Goal: Browse casually

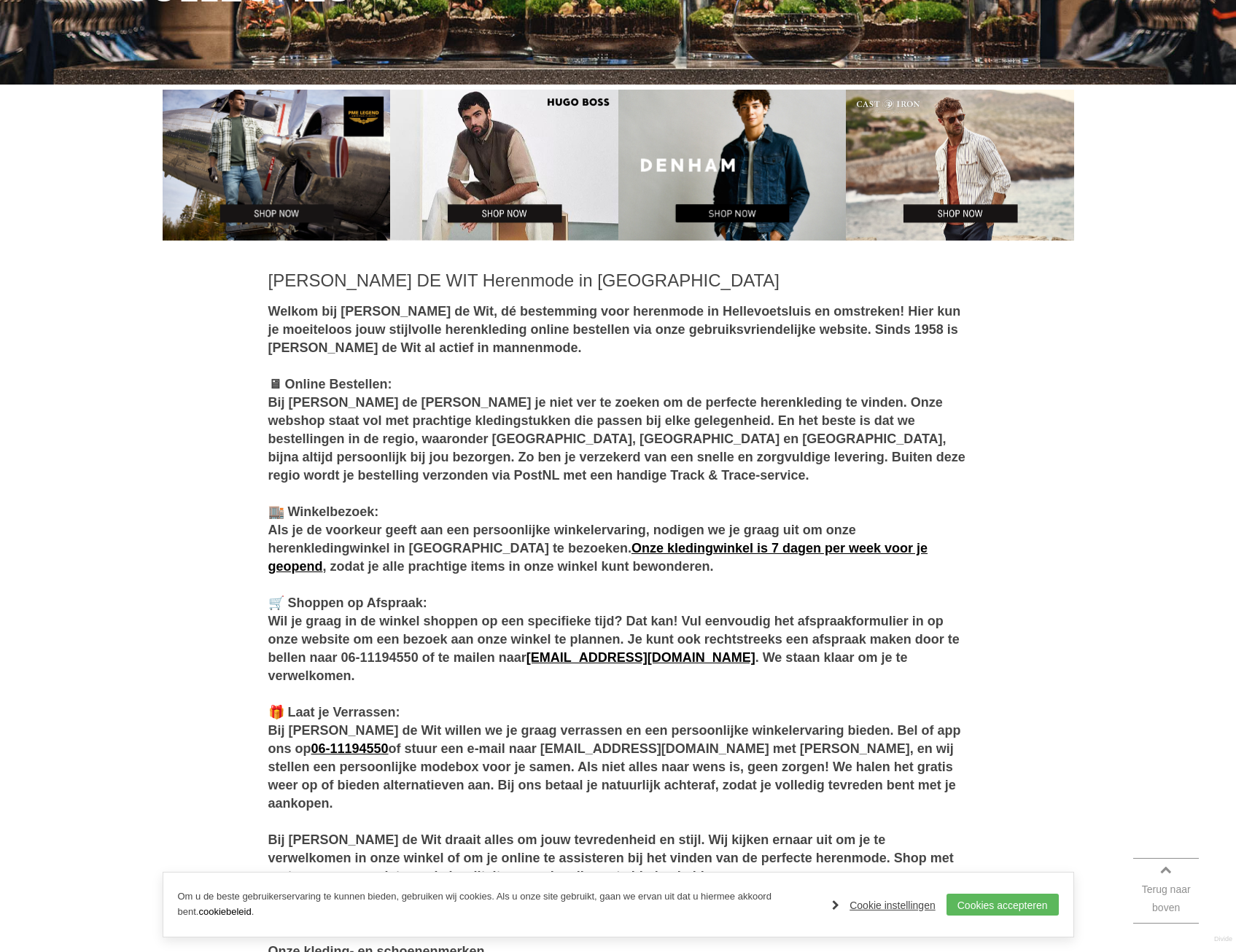
scroll to position [583, 0]
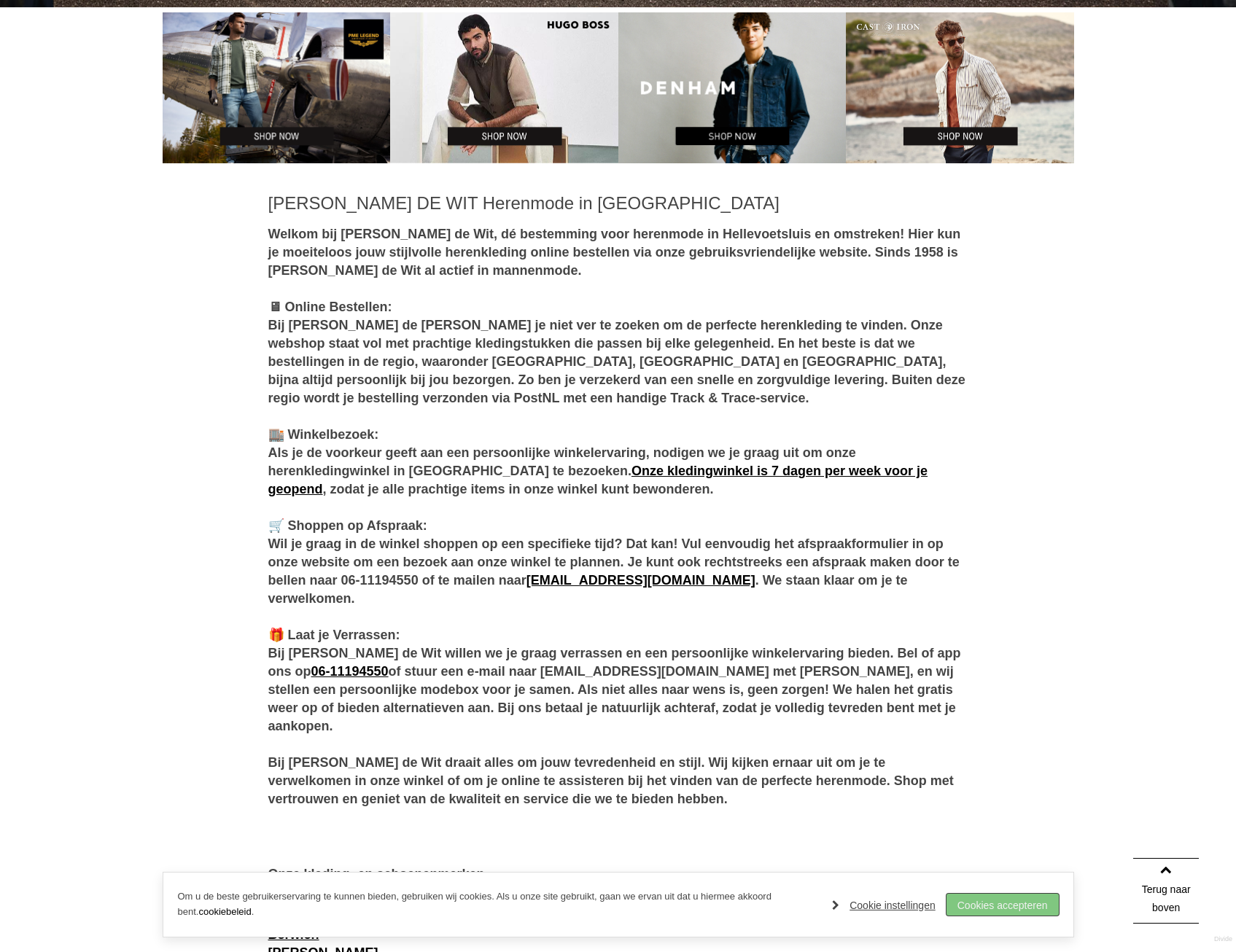
click at [995, 910] on link "Cookies accepteren" at bounding box center [1002, 905] width 112 height 22
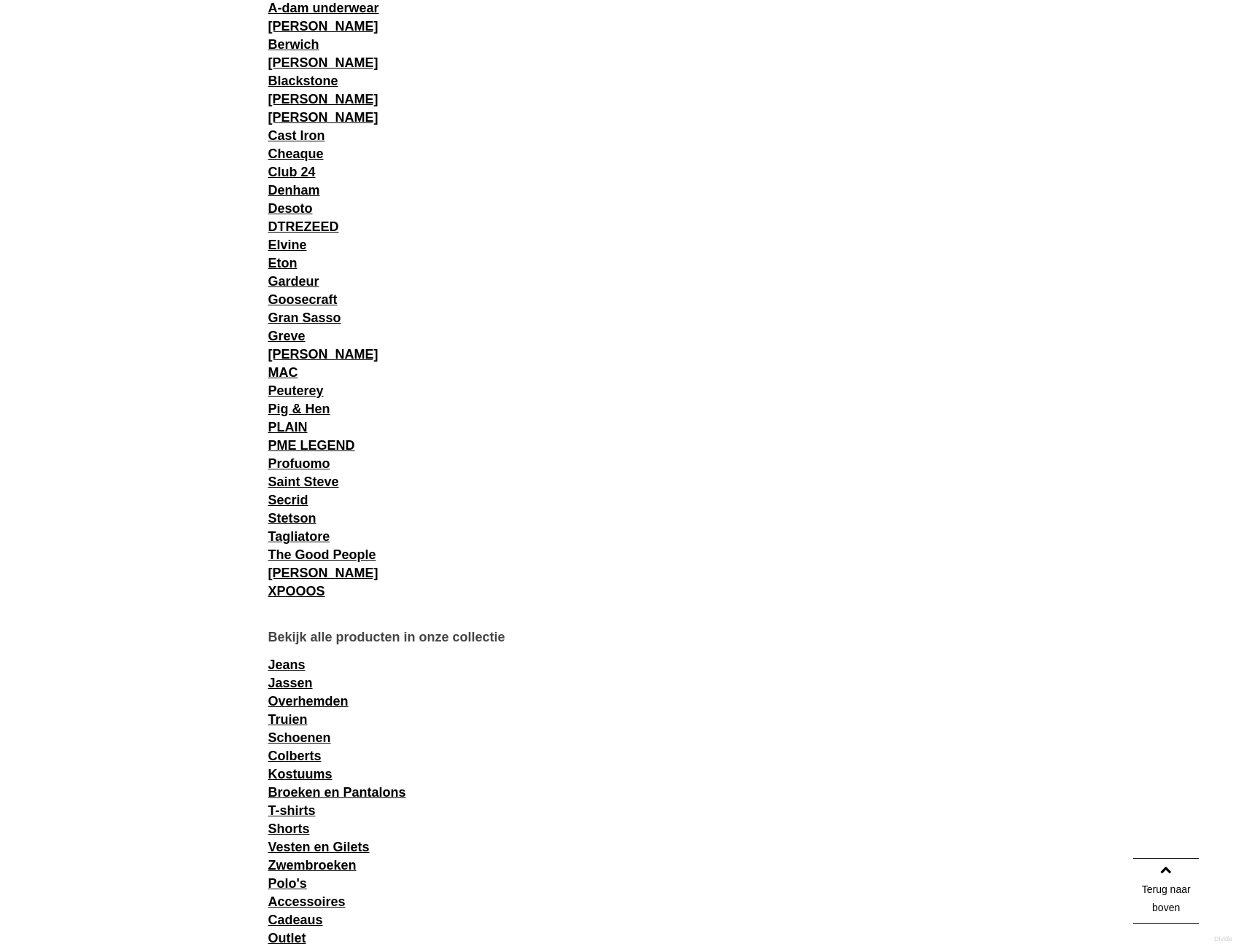
scroll to position [1921, 0]
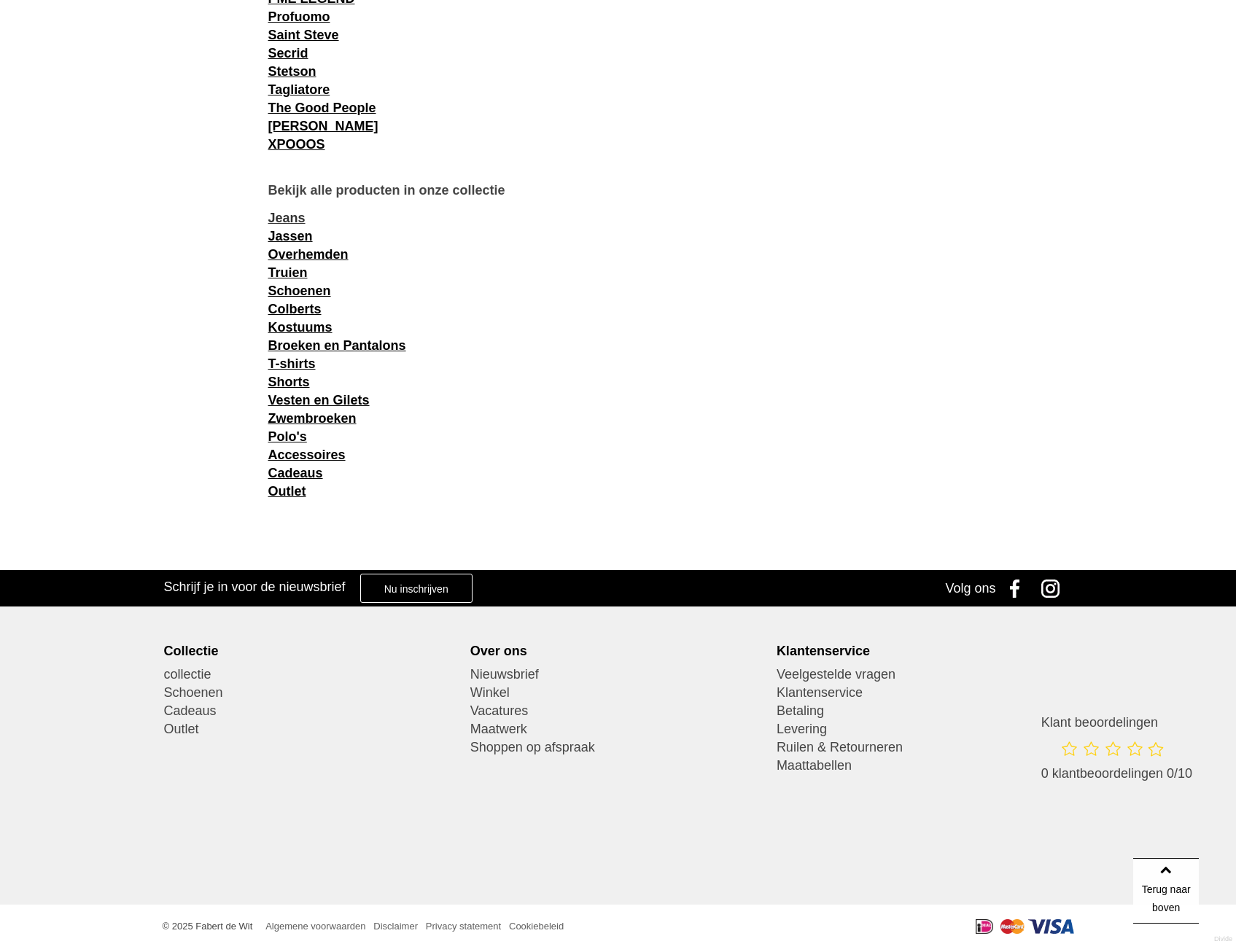
click at [292, 218] on link "Jeans" at bounding box center [287, 218] width 37 height 15
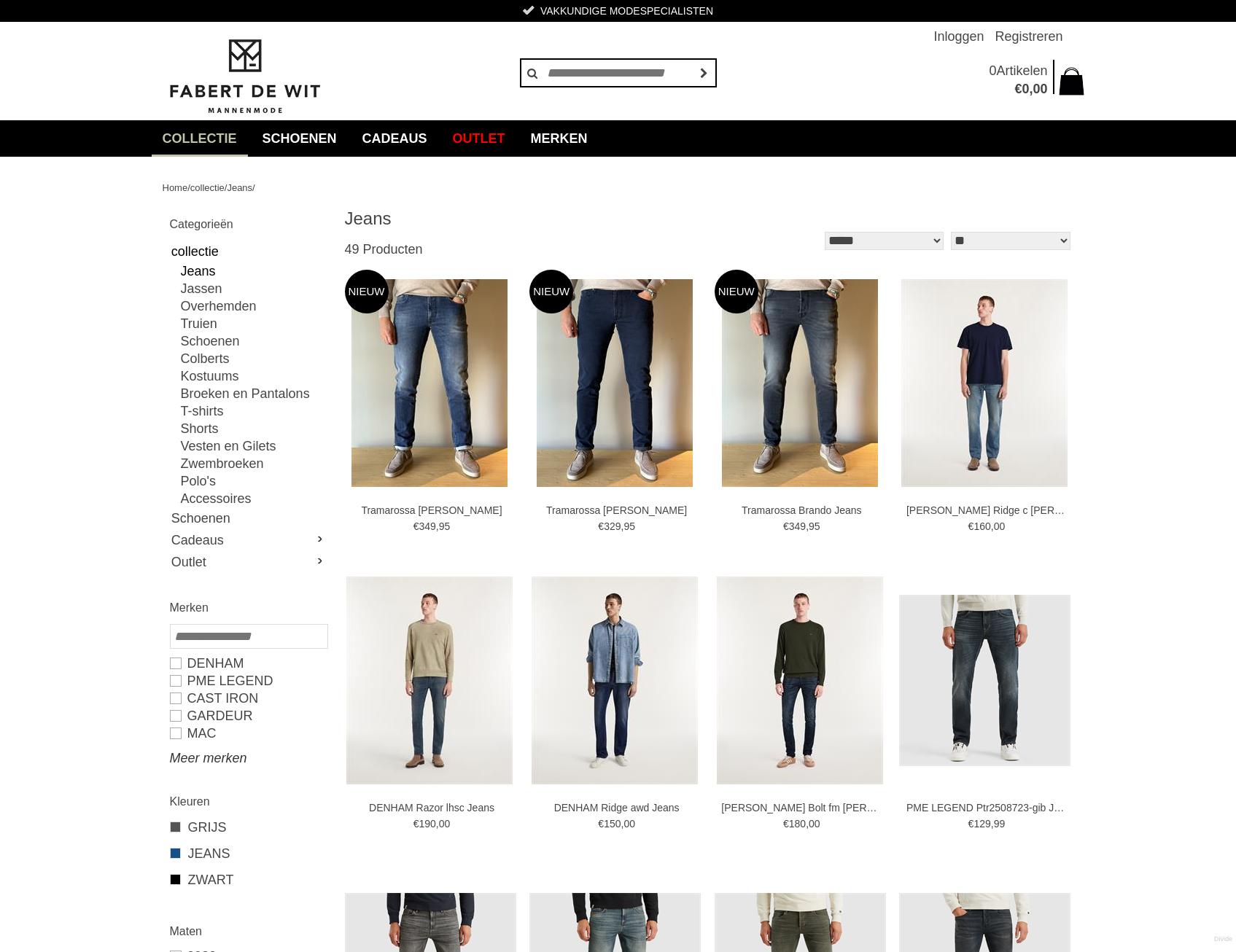
click at [208, 758] on link "Meer merken" at bounding box center [248, 758] width 157 height 17
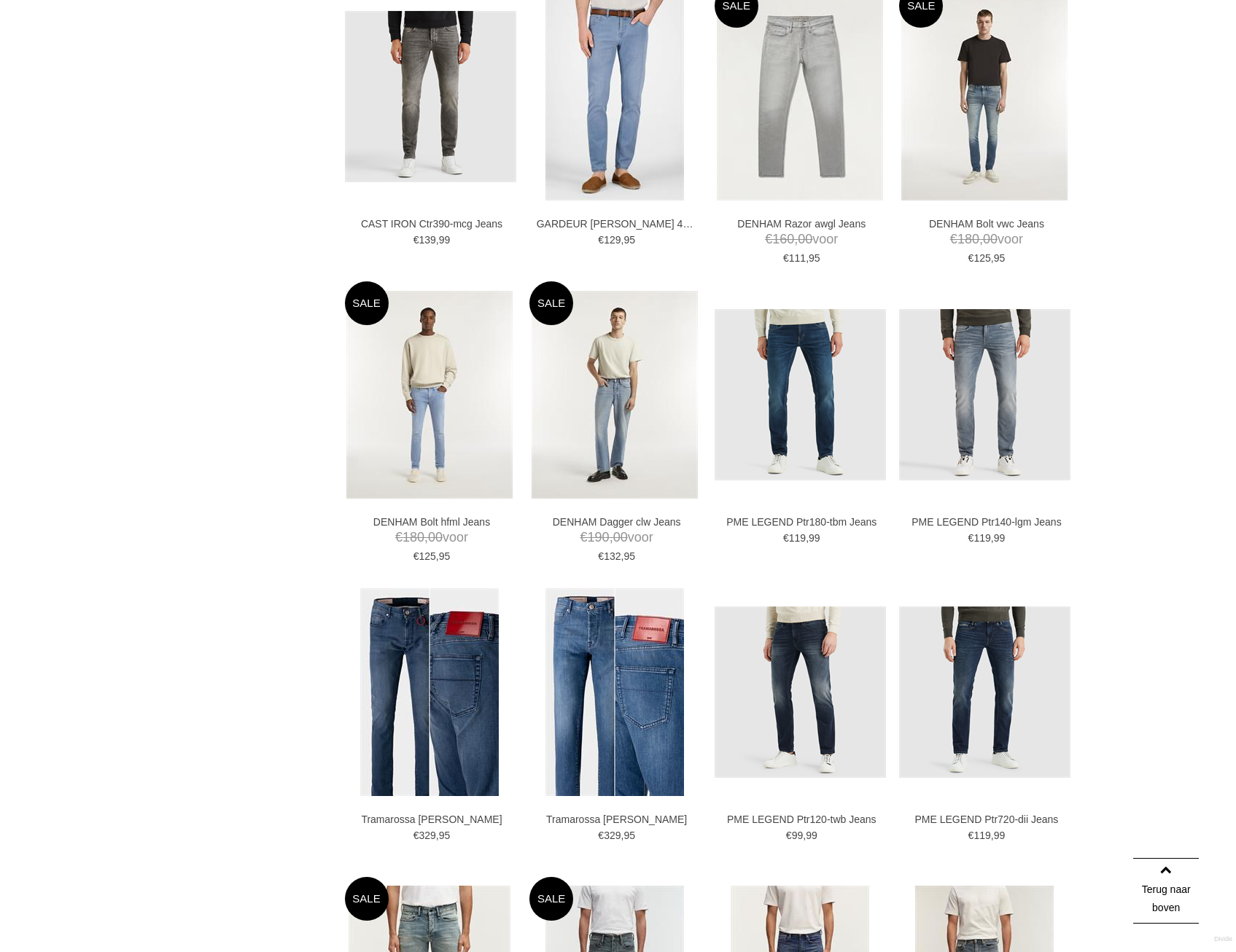
scroll to position [1823, 0]
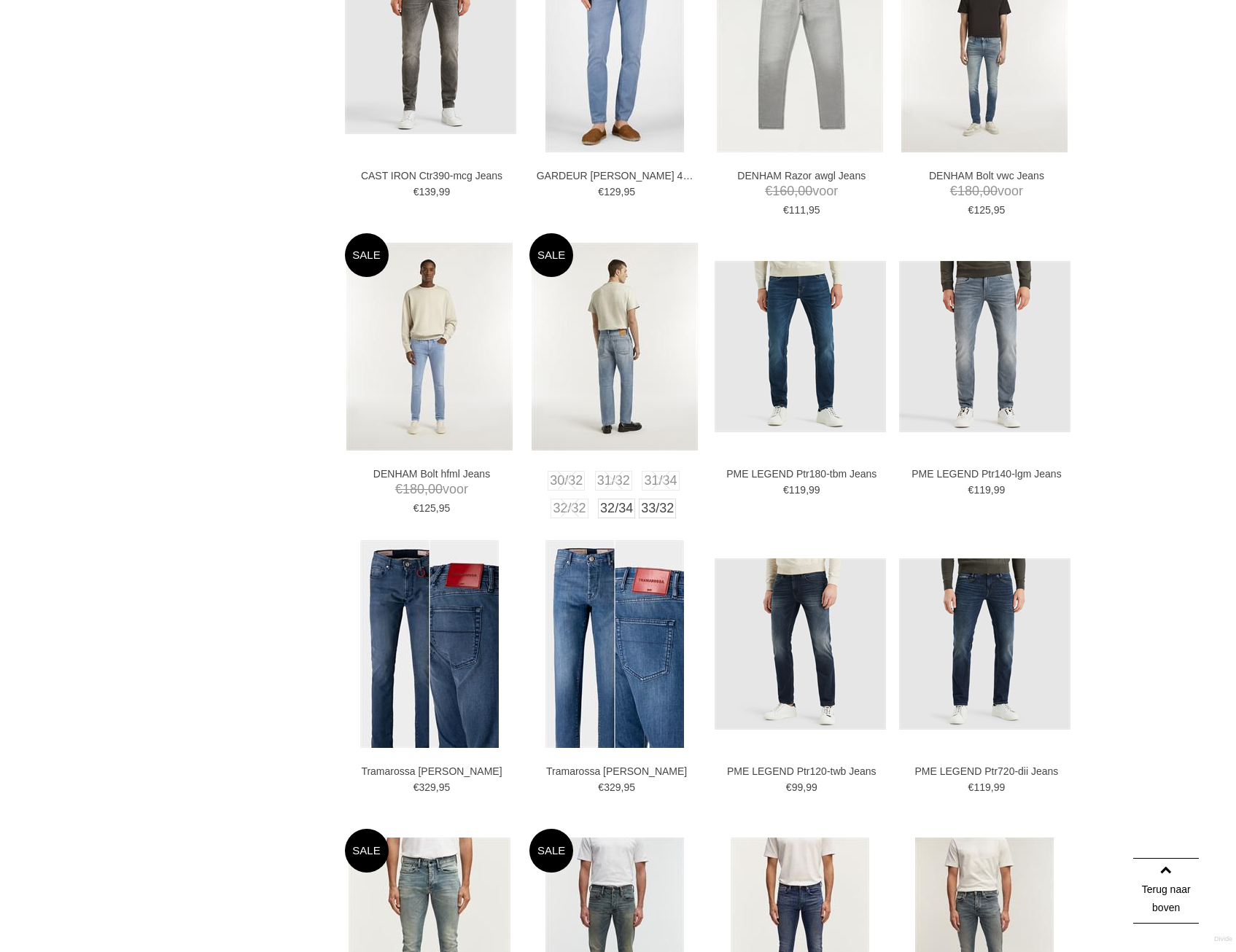
click at [640, 370] on img at bounding box center [615, 346] width 166 height 208
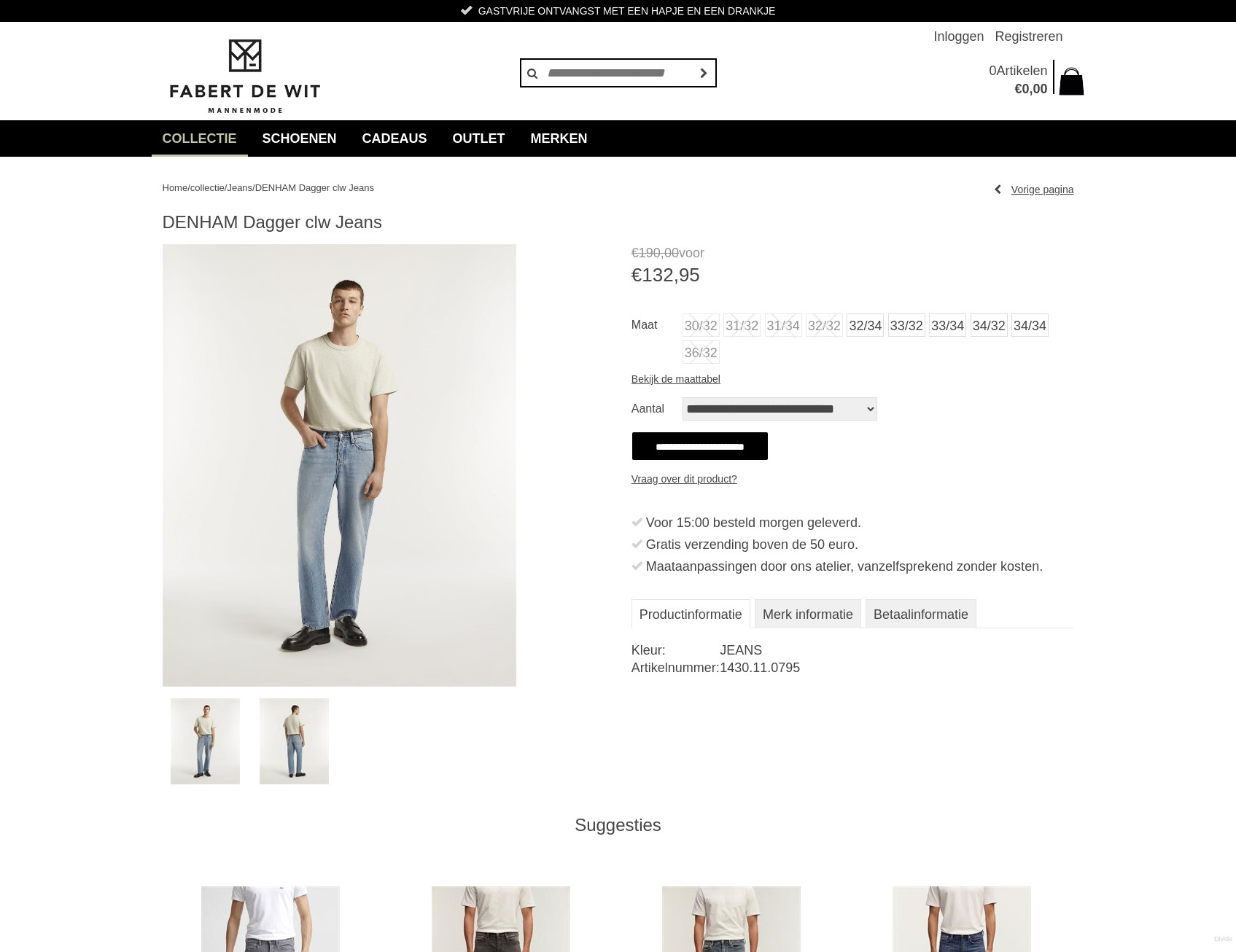
click at [343, 482] on img at bounding box center [340, 465] width 355 height 443
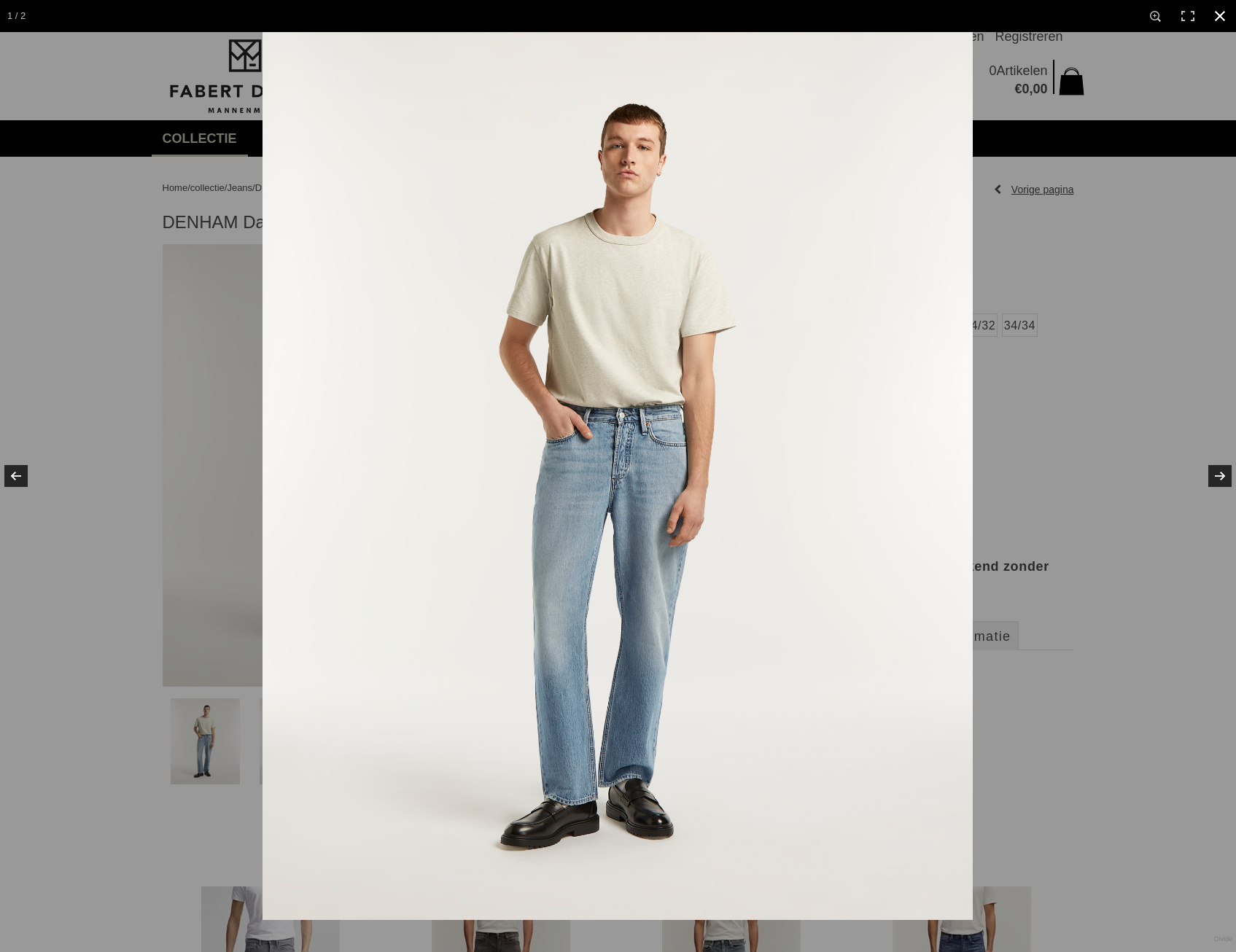
click at [67, 375] on div at bounding box center [618, 476] width 1236 height 952
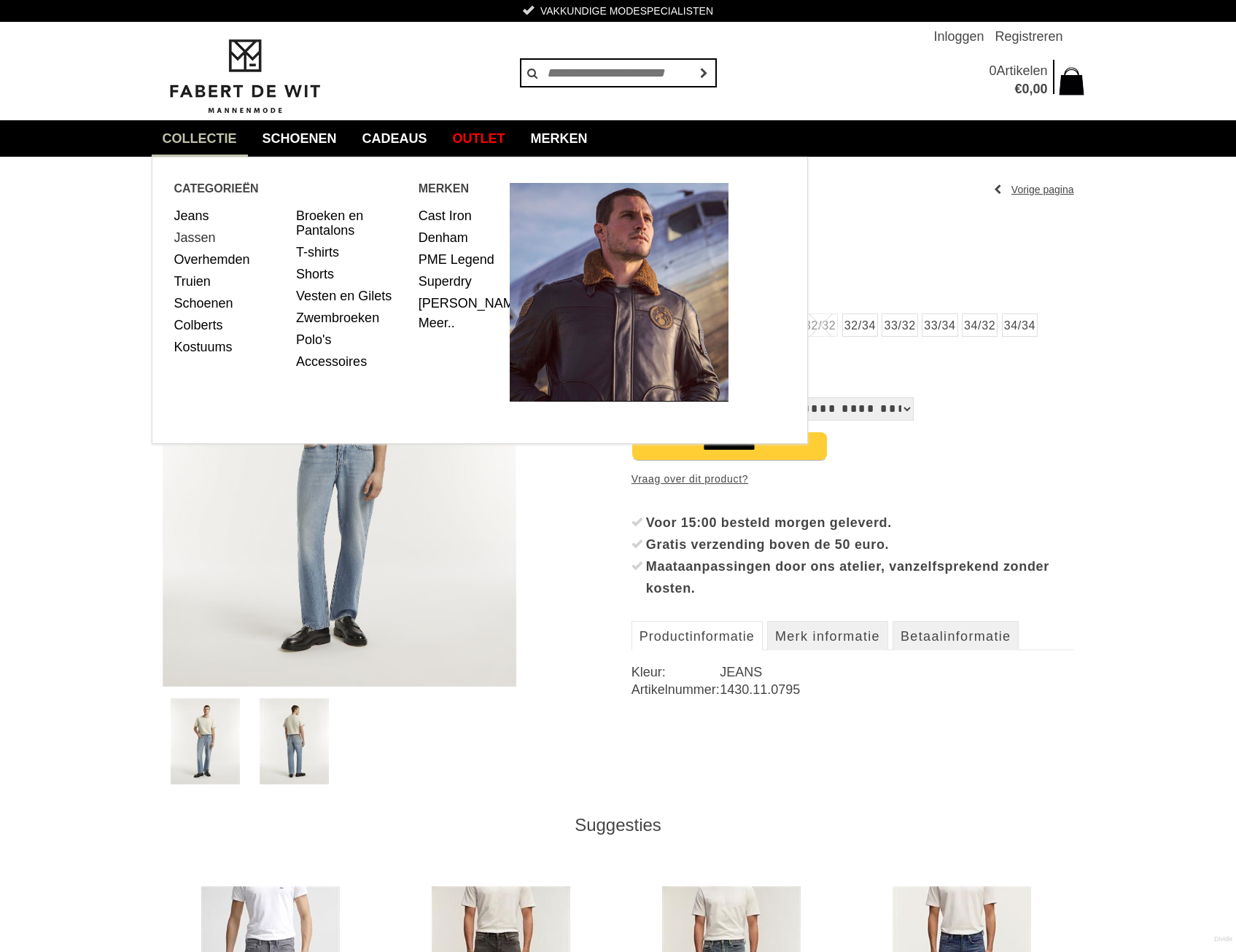
click at [199, 233] on link "Jassen" at bounding box center [230, 238] width 111 height 22
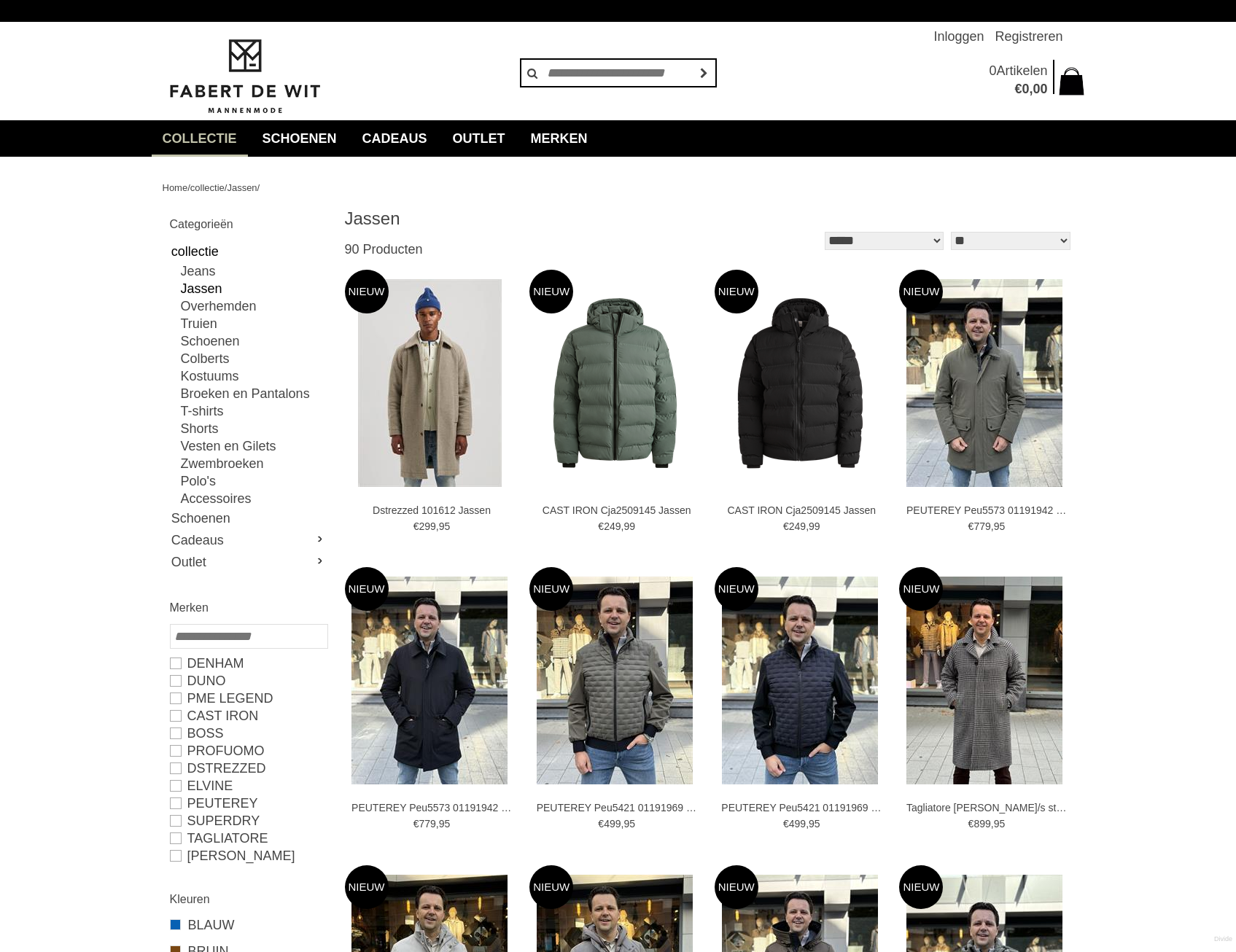
type input "**"
type input "****"
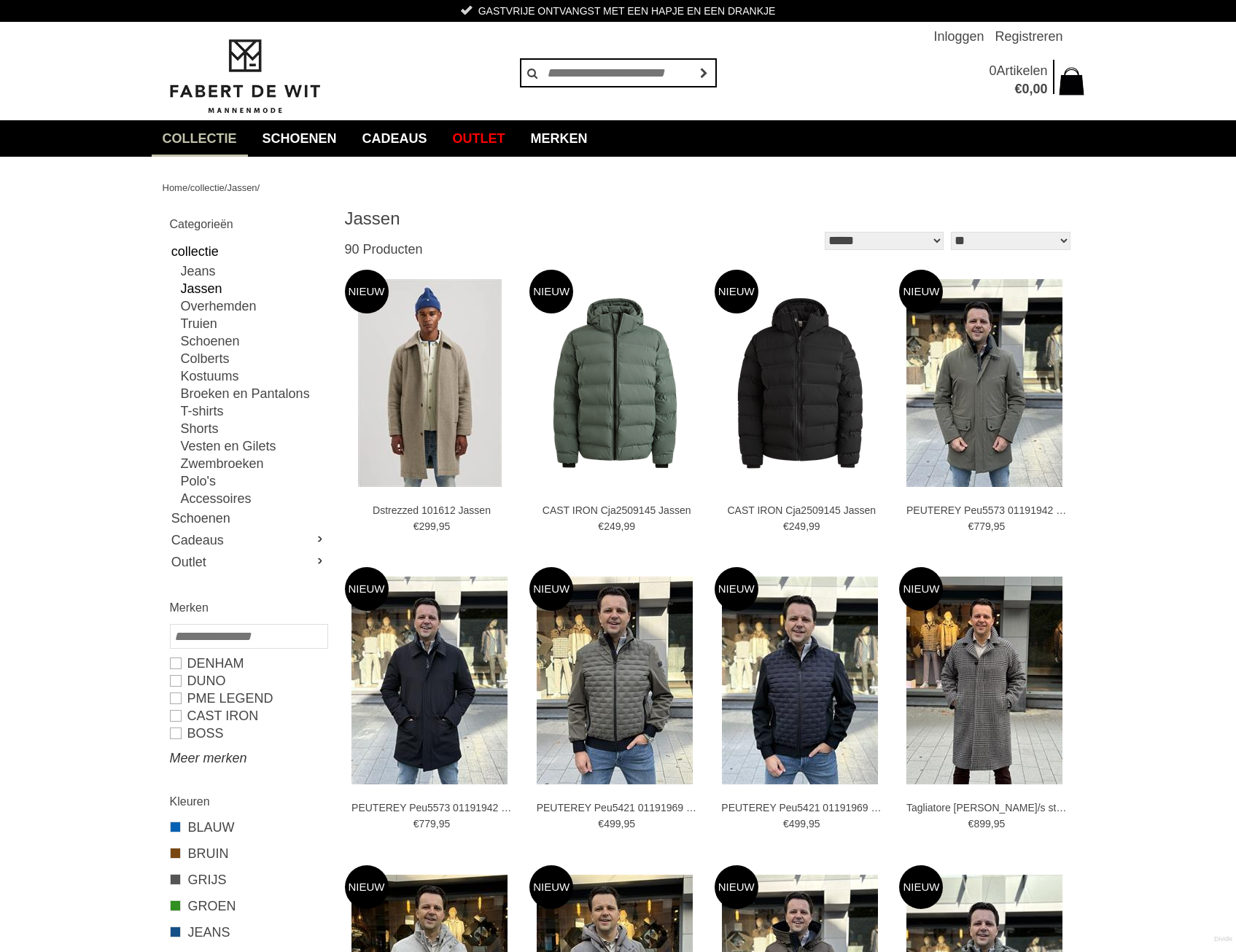
click at [195, 761] on link "Meer merken" at bounding box center [248, 758] width 157 height 17
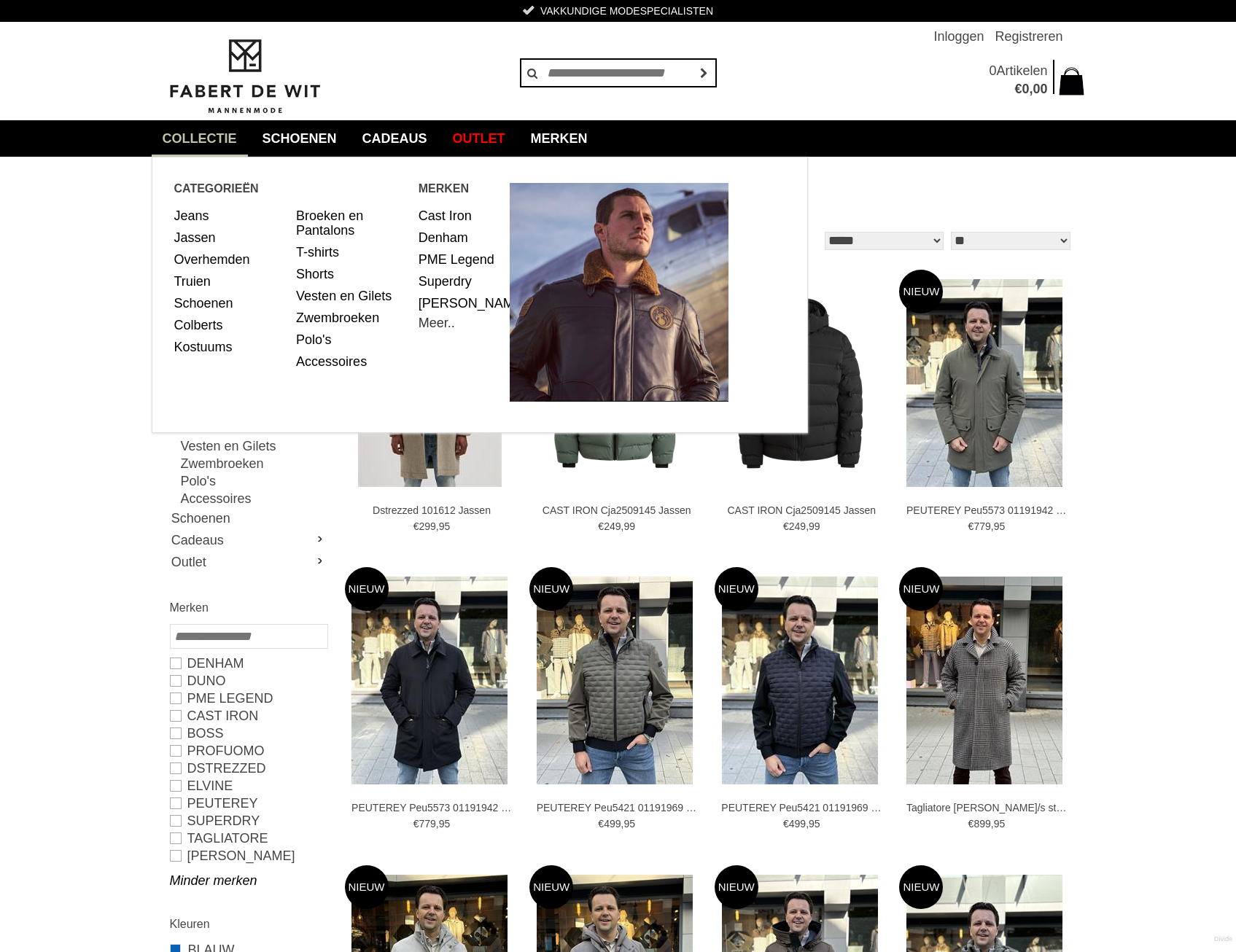
click at [437, 331] on link "Meer.." at bounding box center [437, 323] width 37 height 15
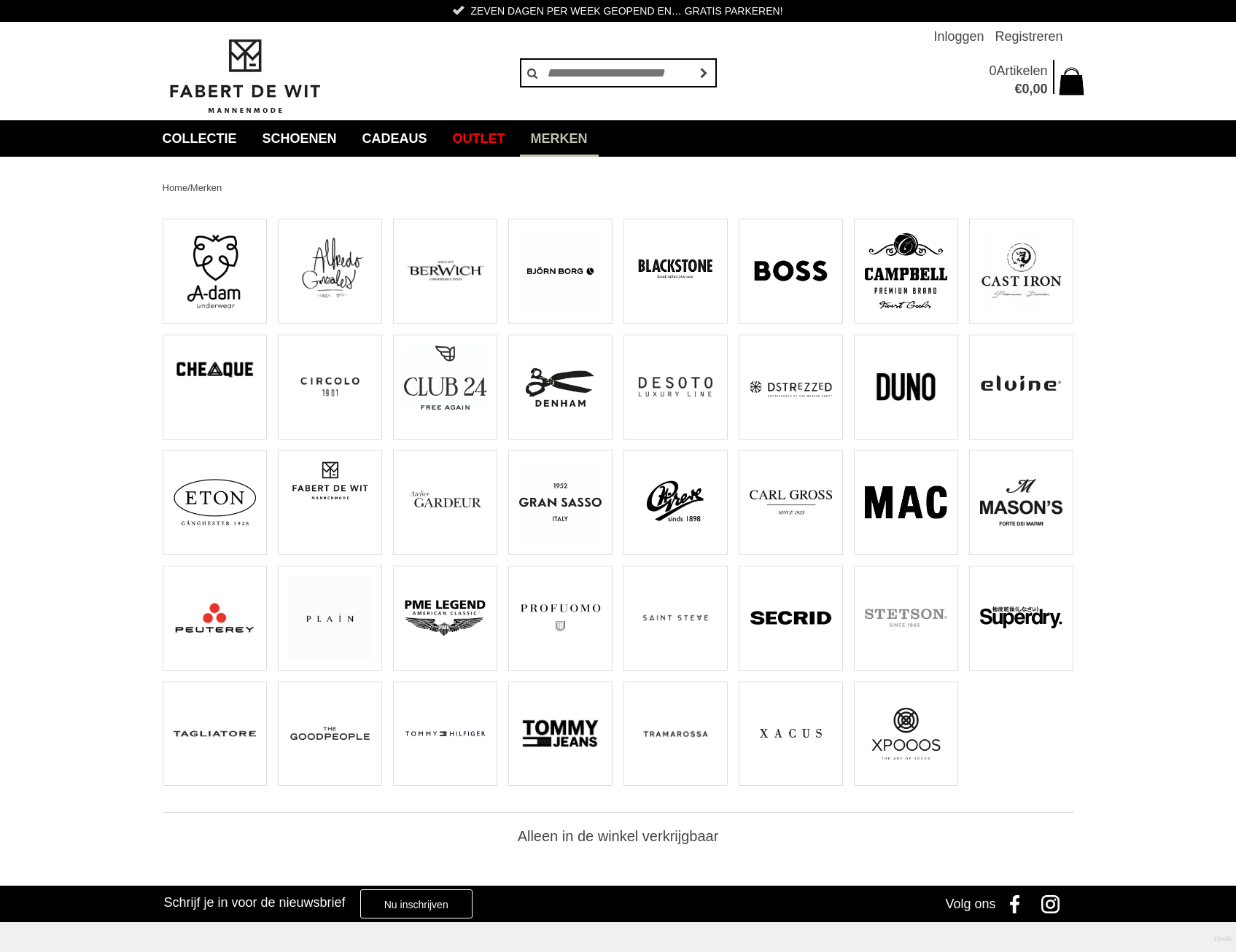
click at [343, 503] on span at bounding box center [330, 483] width 103 height 65
click at [673, 277] on img at bounding box center [675, 271] width 82 height 82
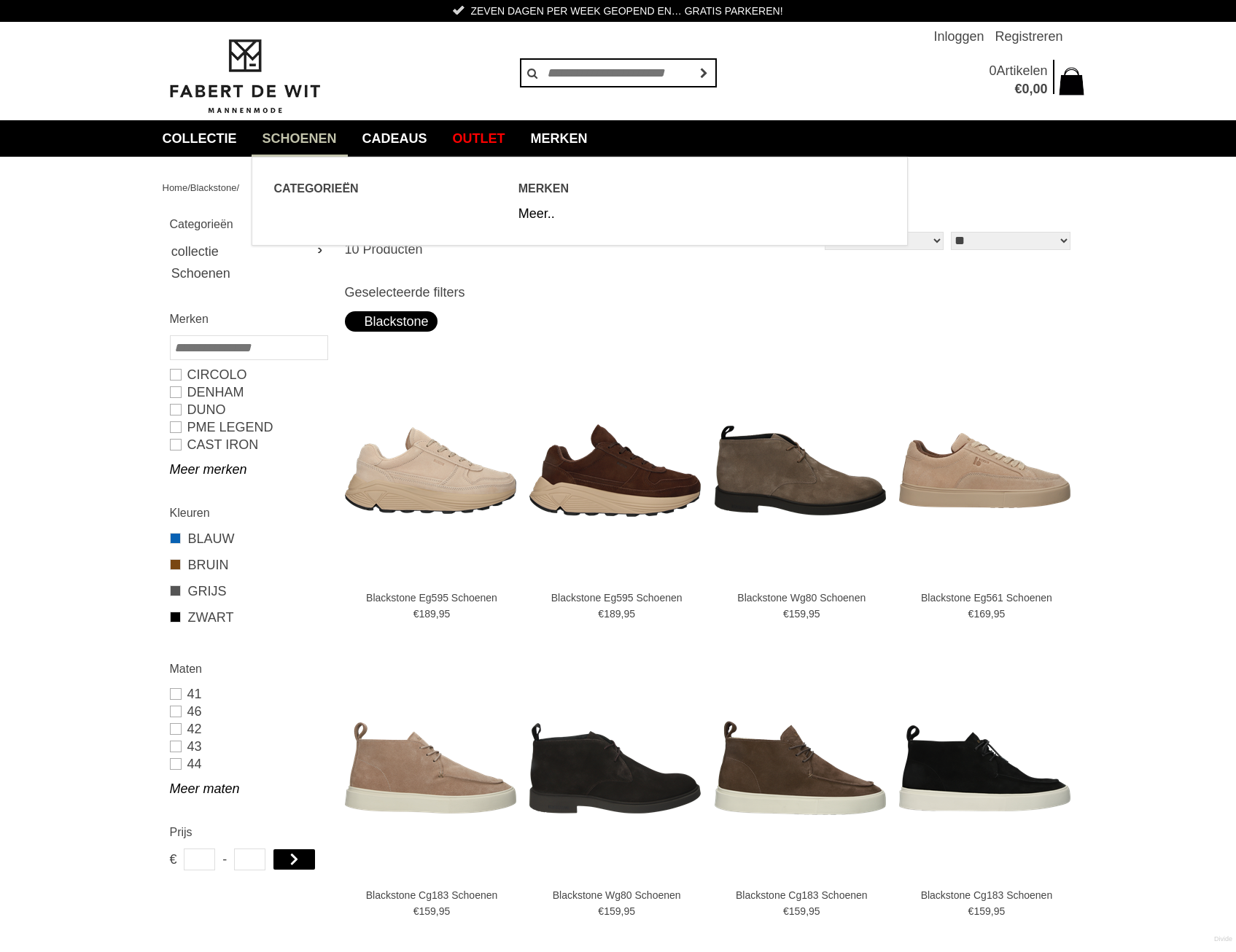
click at [307, 137] on link "Schoenen" at bounding box center [300, 139] width 96 height 37
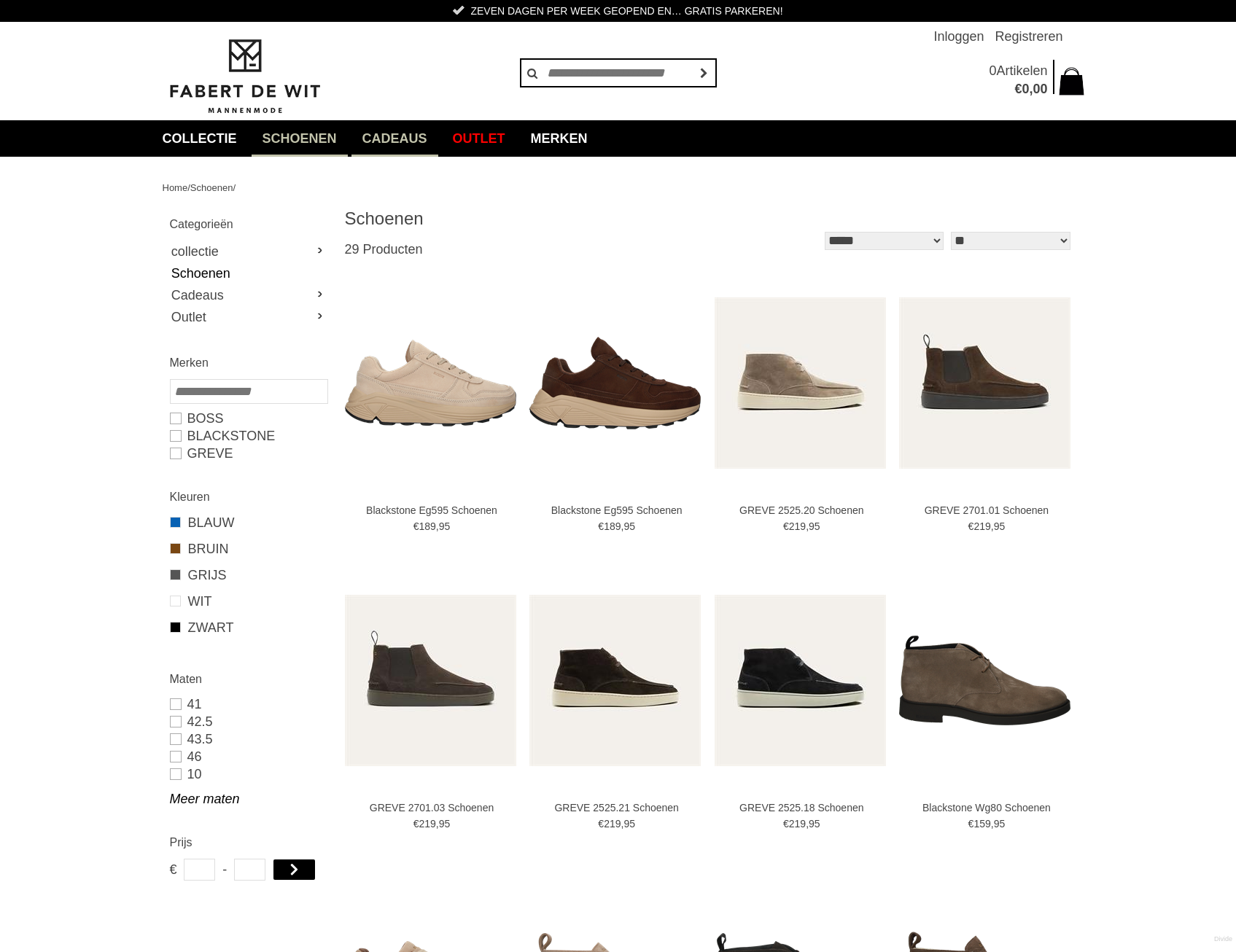
click at [396, 126] on link "Cadeaus" at bounding box center [395, 139] width 86 height 37
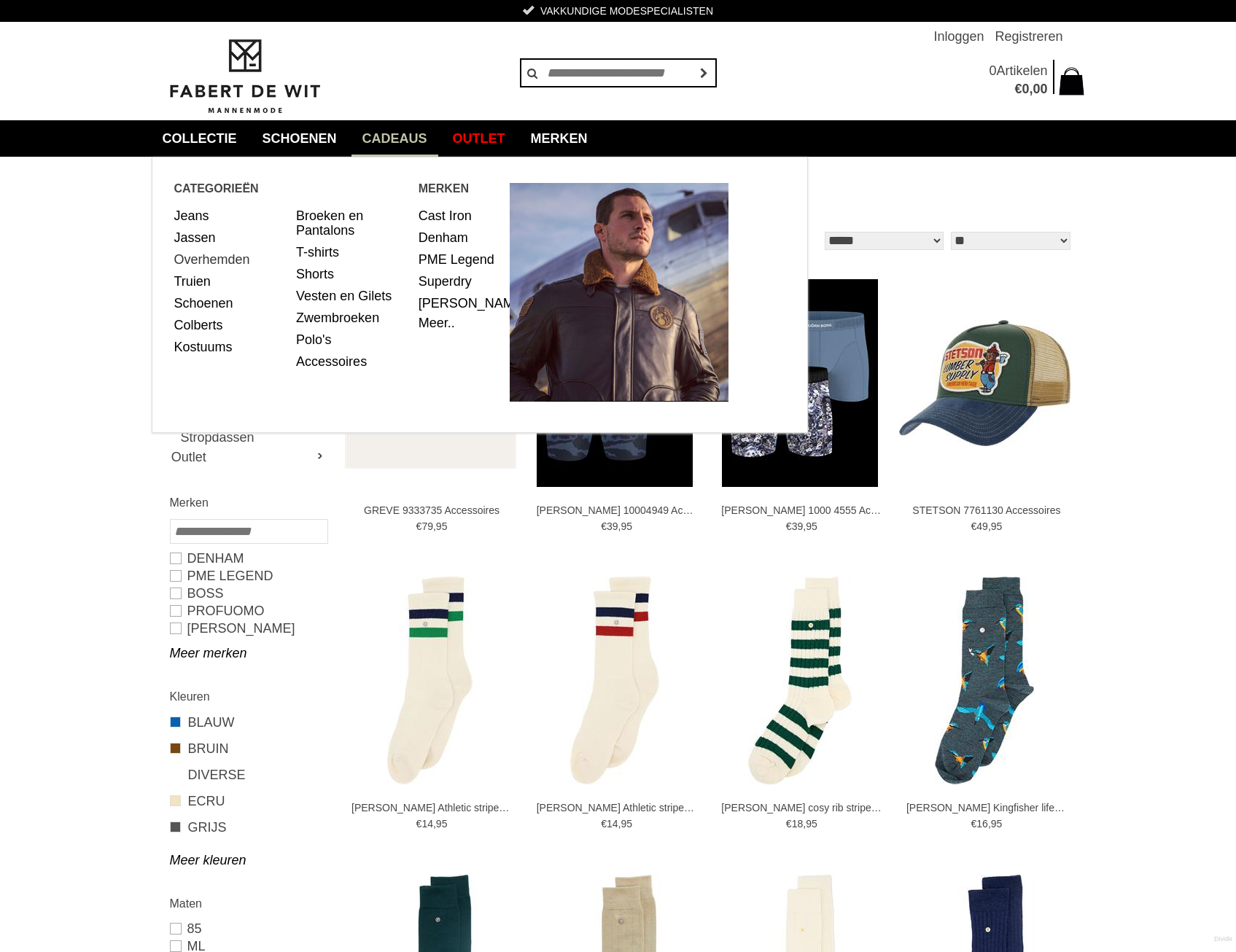
click at [208, 256] on link "Overhemden" at bounding box center [230, 259] width 111 height 22
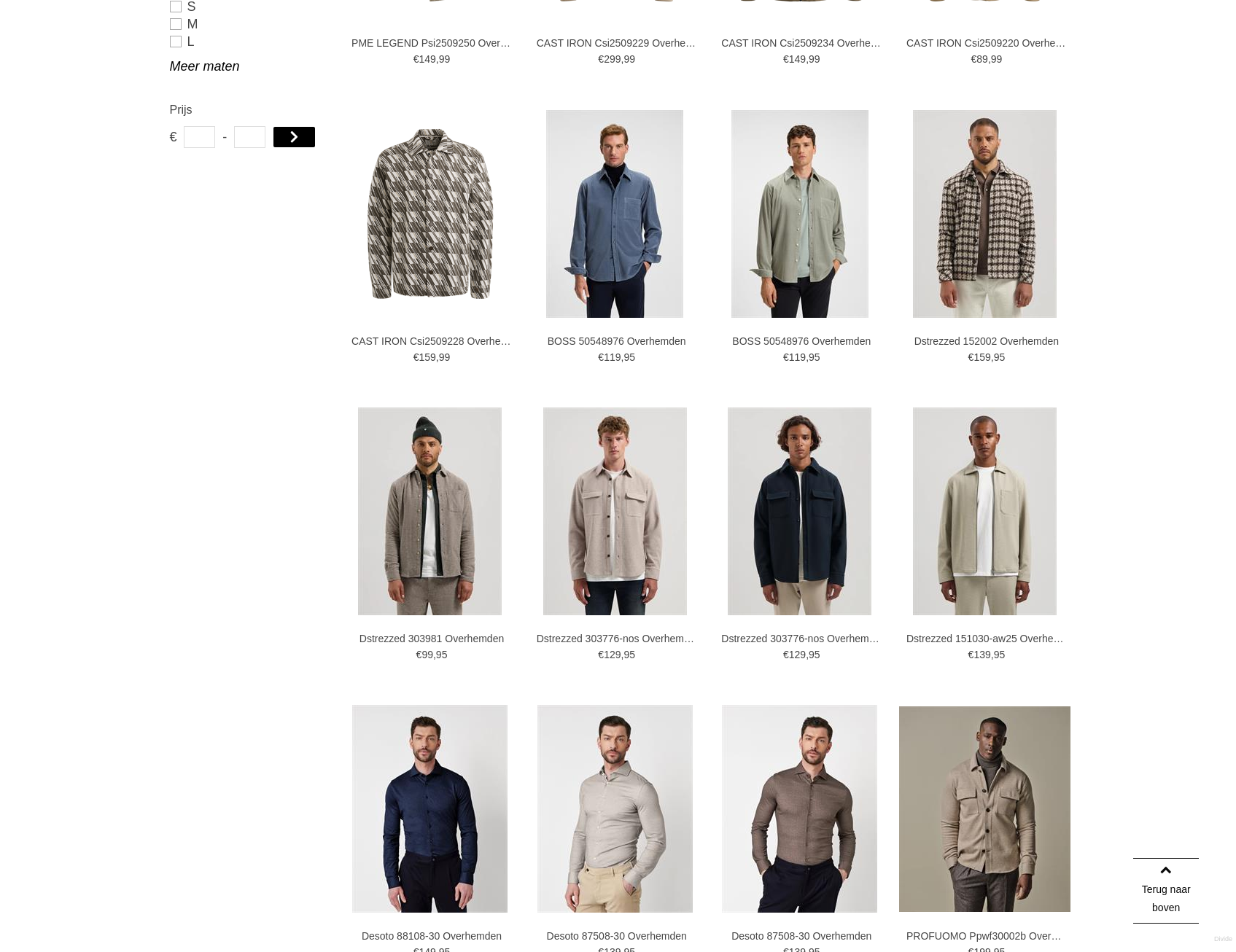
scroll to position [1094, 0]
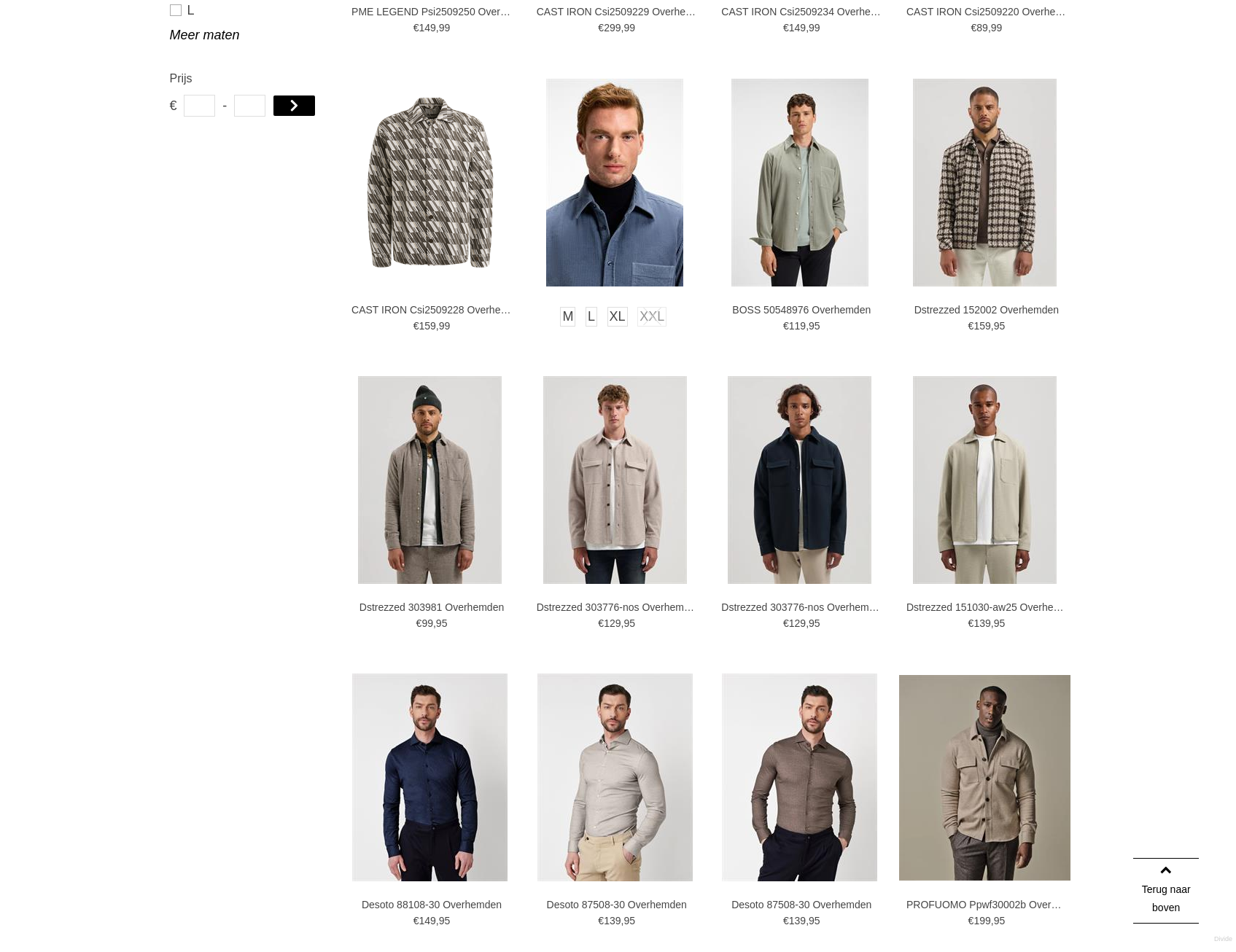
click at [660, 233] on img at bounding box center [614, 183] width 137 height 208
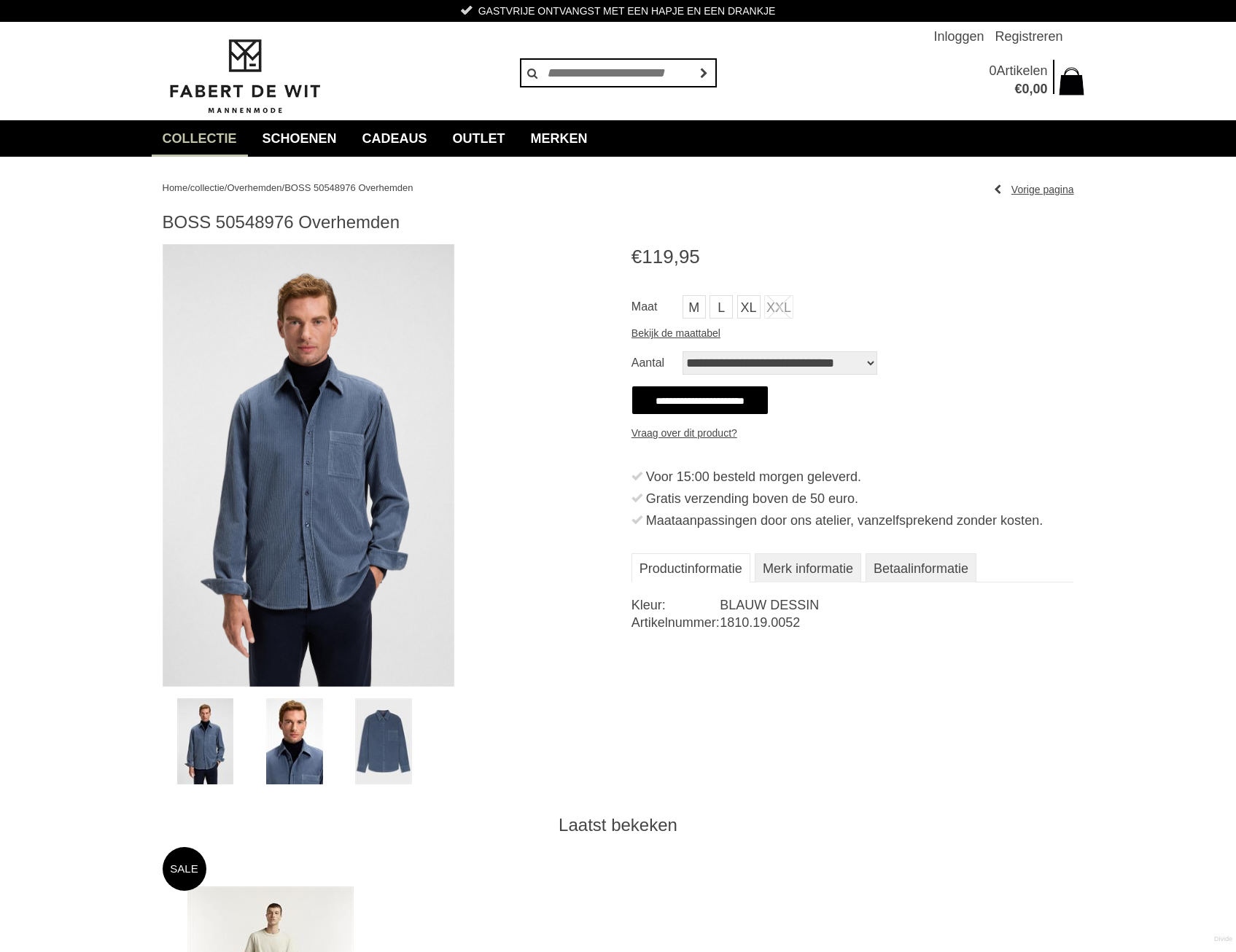
click at [336, 429] on img at bounding box center [308, 465] width 292 height 443
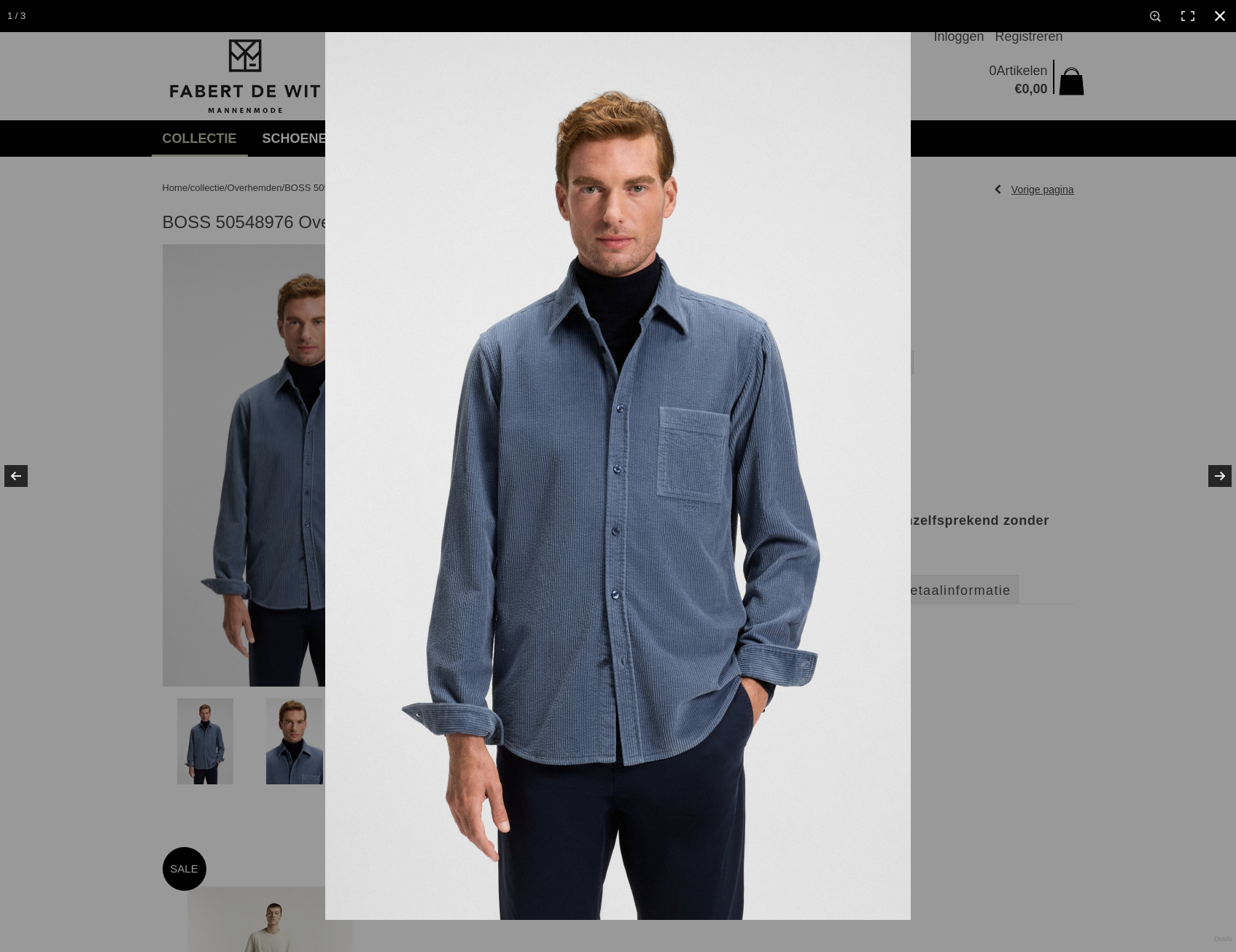
click at [95, 241] on div at bounding box center [618, 476] width 1236 height 952
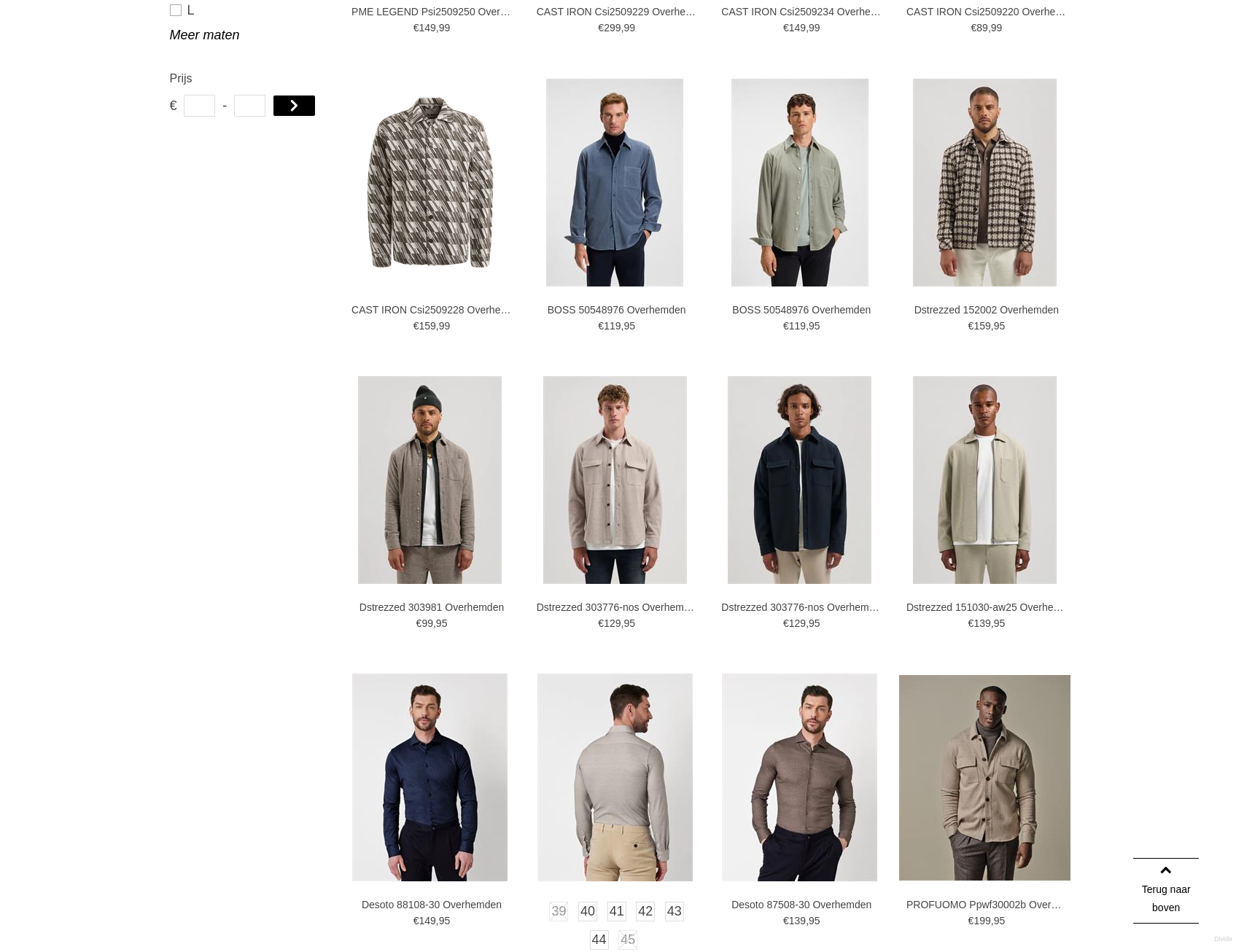
click at [614, 798] on img at bounding box center [615, 778] width 155 height 208
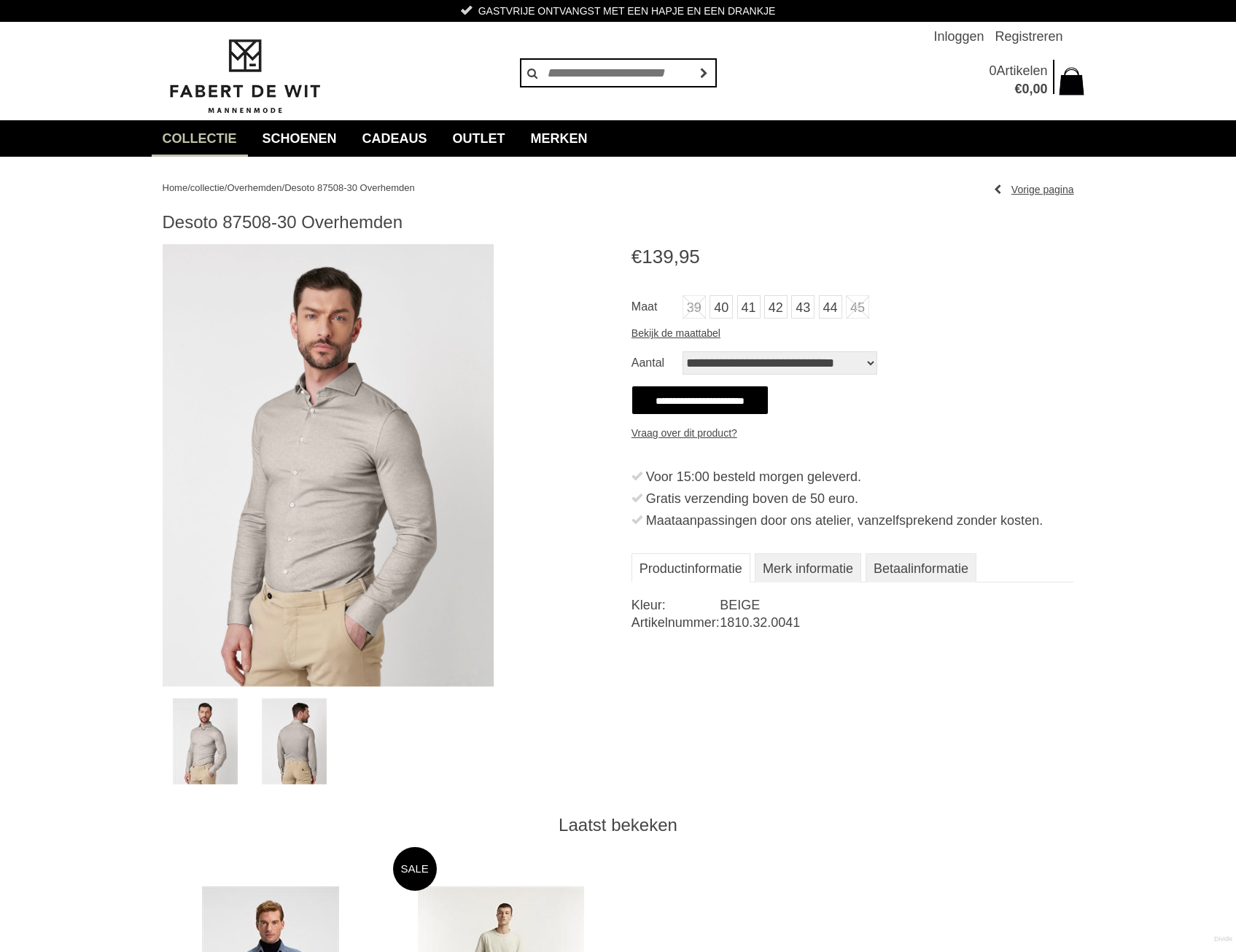
click at [373, 519] on img at bounding box center [328, 465] width 331 height 443
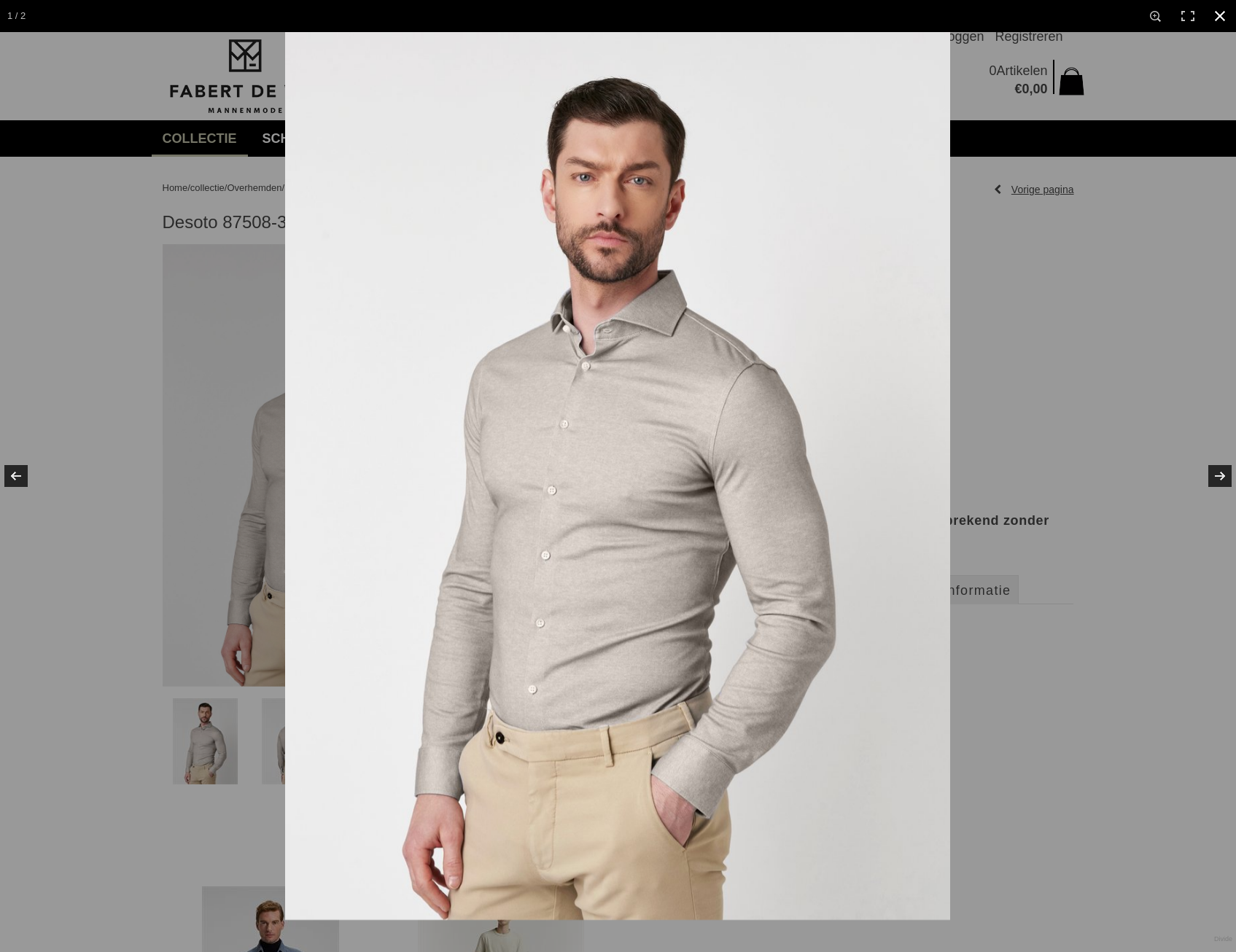
click at [156, 346] on div at bounding box center [618, 476] width 1236 height 952
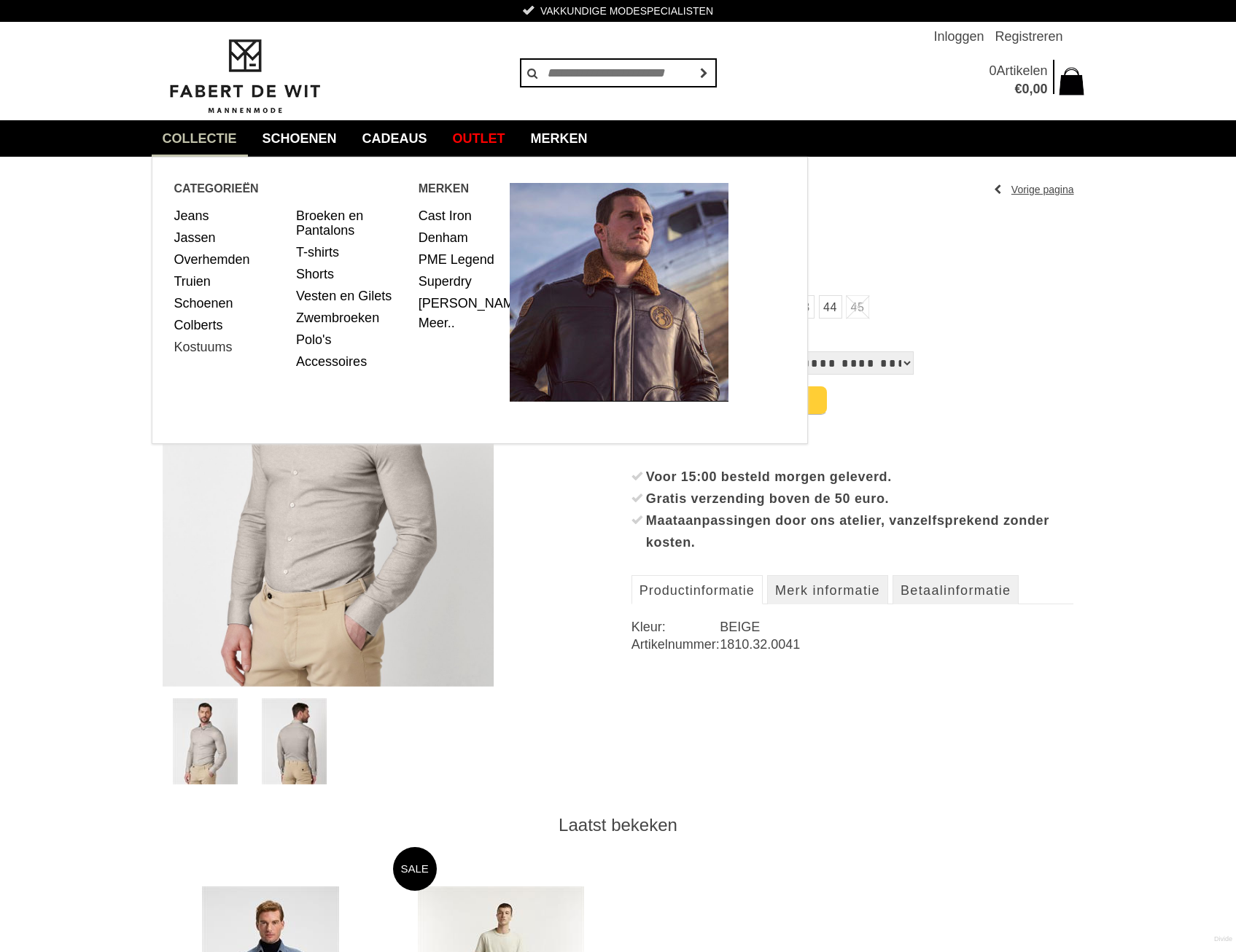
click at [190, 346] on link "Kostuums" at bounding box center [230, 347] width 111 height 22
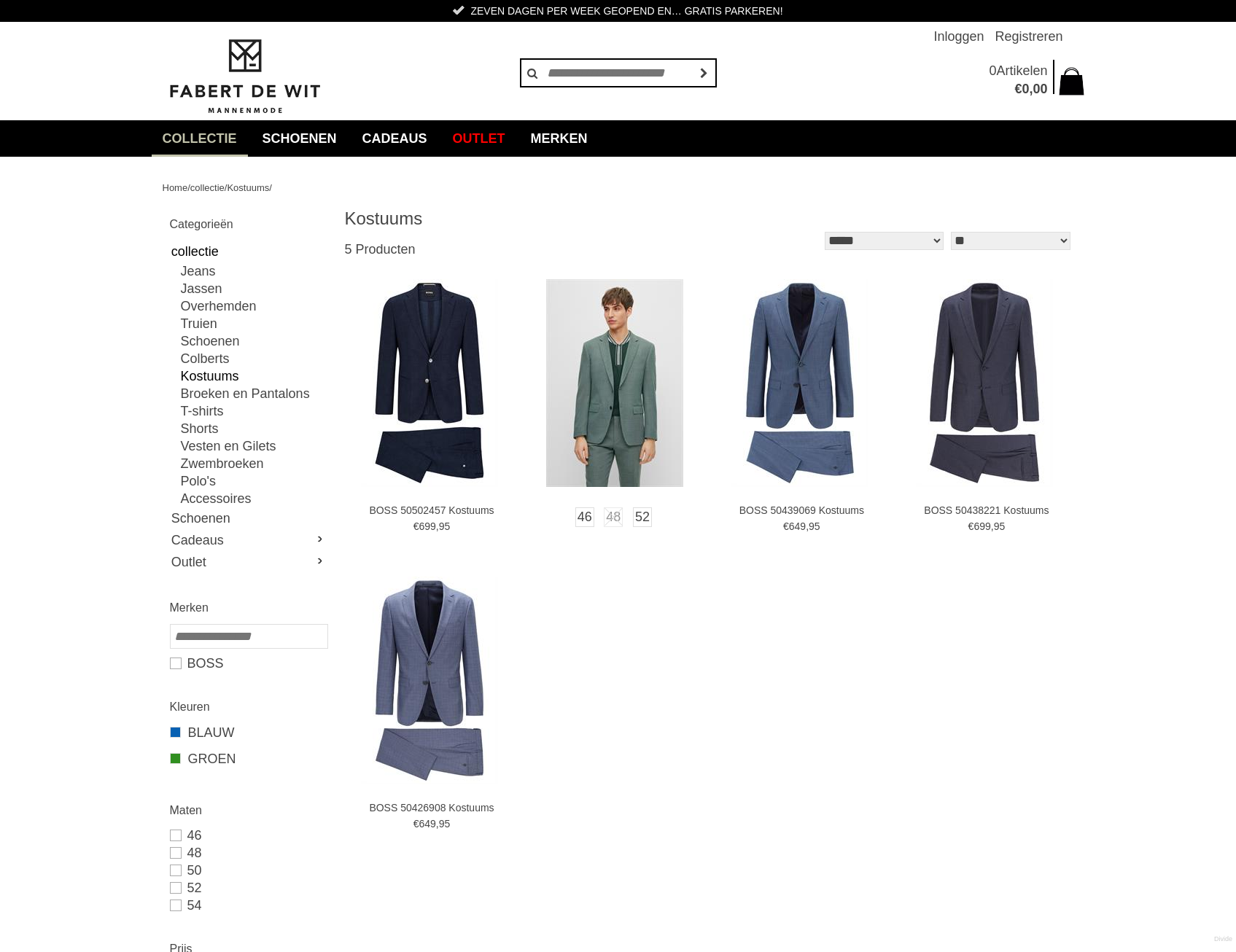
click at [665, 367] on img at bounding box center [614, 383] width 137 height 208
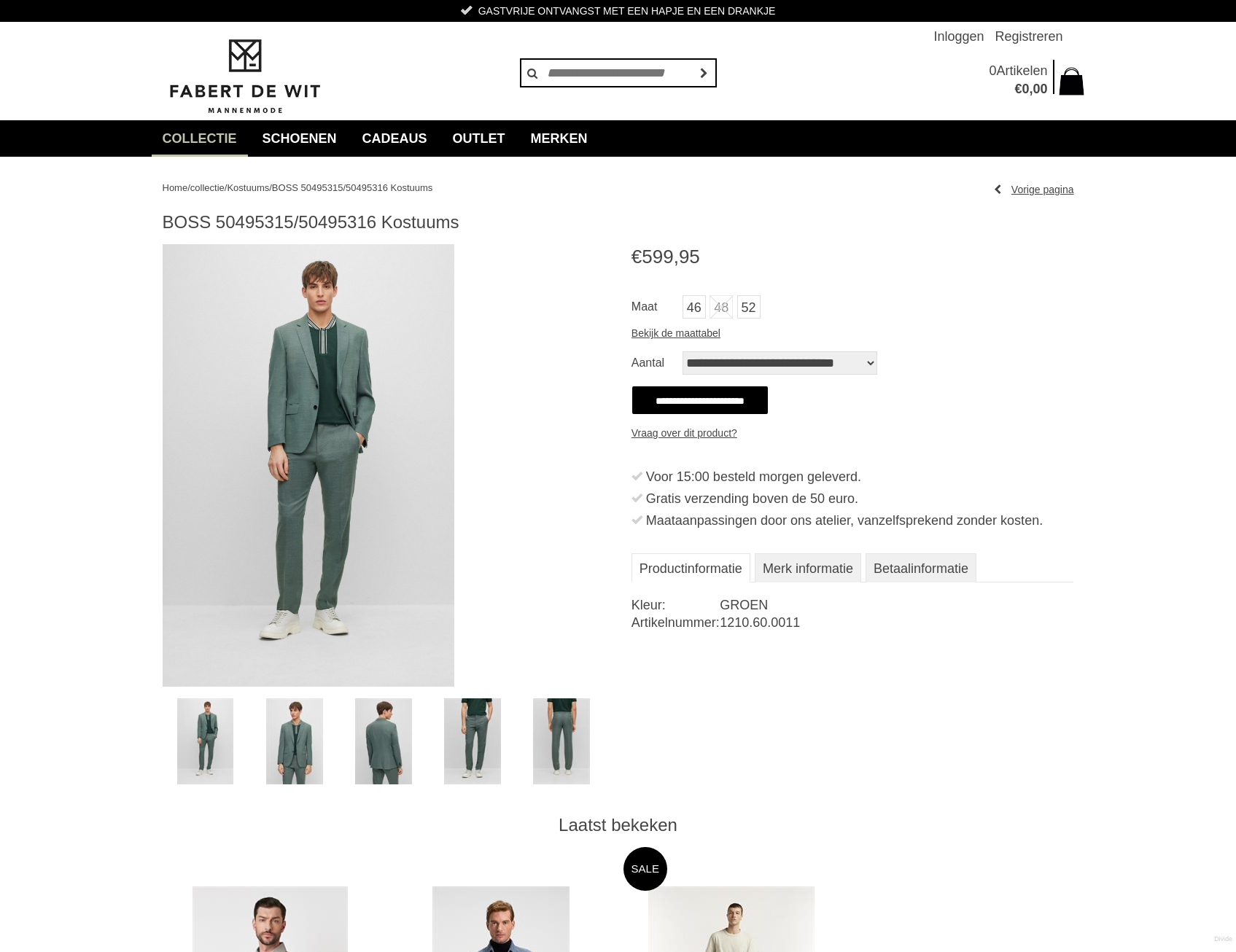
click at [330, 427] on img at bounding box center [308, 465] width 292 height 443
